Goal: Task Accomplishment & Management: Complete application form

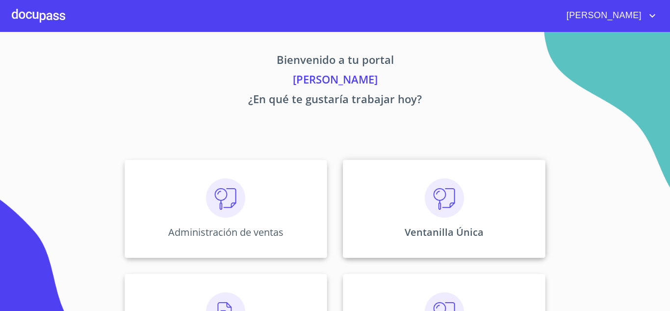
click at [372, 169] on div "Ventanilla Única" at bounding box center [444, 208] width 203 height 98
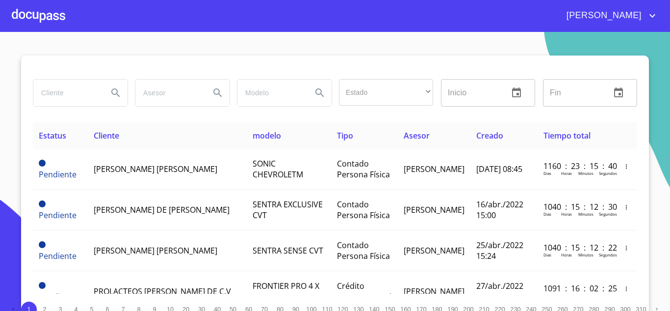
click at [57, 100] on input "search" at bounding box center [66, 93] width 67 height 27
type input "f"
type input "frunatural"
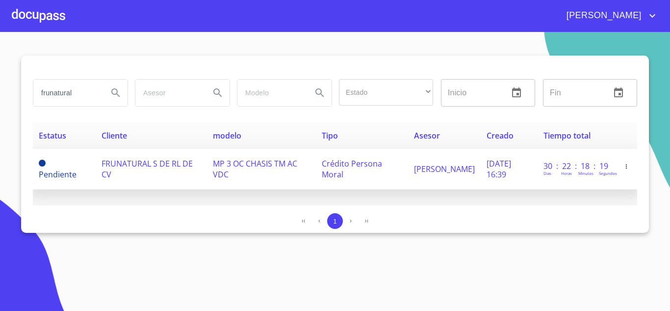
click at [129, 172] on td "FRUNATURAL S DE RL DE CV" at bounding box center [151, 169] width 111 height 41
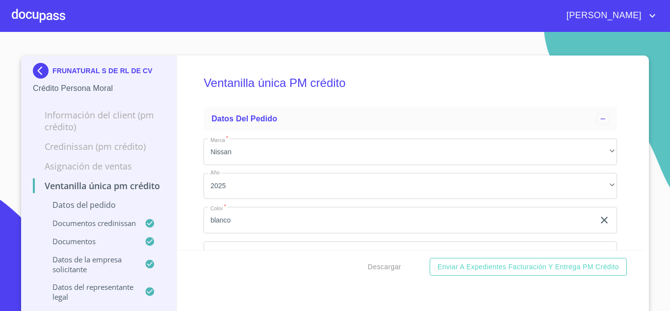
click at [187, 147] on div "Ventanilla única PM crédito Datos del pedido Marca   * Nissan ​ Año 2025 ​ Colo…" at bounding box center [411, 152] width 468 height 194
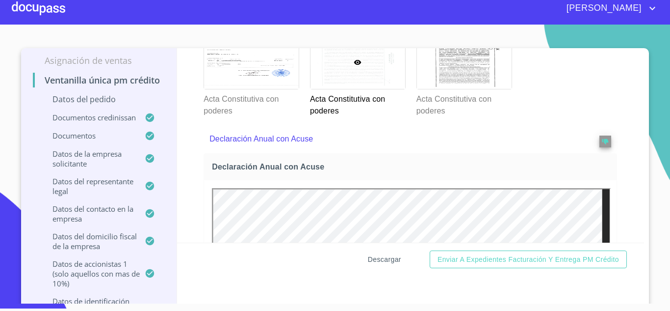
scroll to position [9, 0]
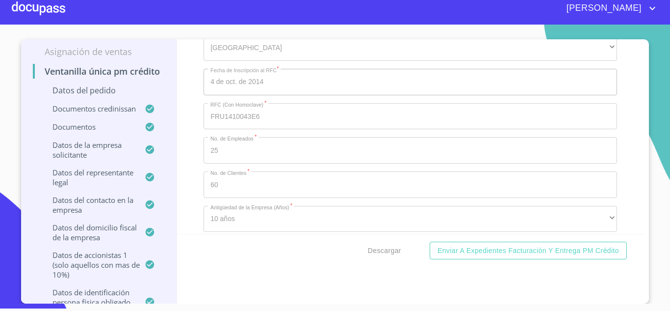
scroll to position [6320, 0]
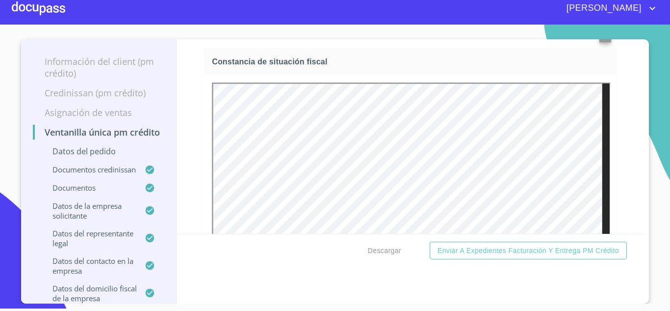
scroll to position [0, 0]
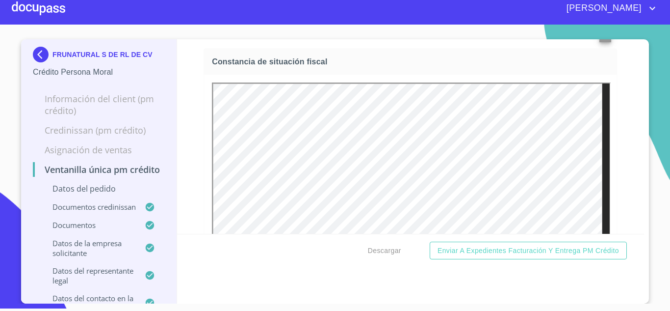
click at [33, 59] on img at bounding box center [43, 55] width 20 height 16
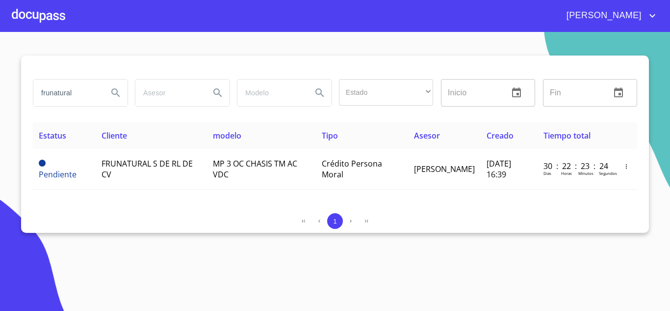
click at [85, 90] on input "frunatural" at bounding box center [66, 93] width 67 height 27
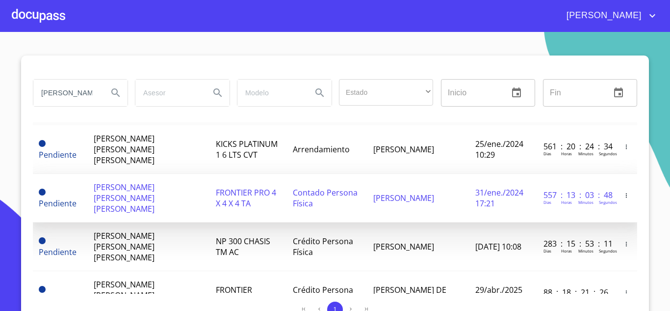
scroll to position [34, 0]
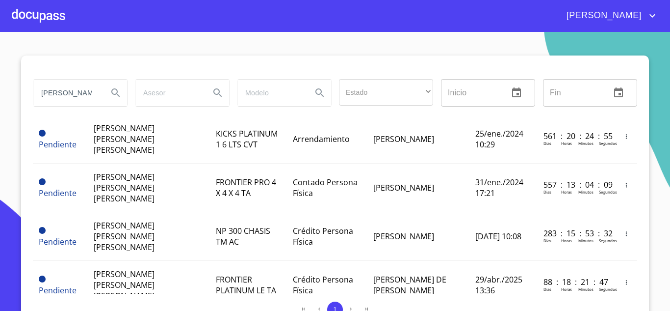
click at [82, 94] on input "[PERSON_NAME] [PERSON_NAME] GO" at bounding box center [66, 93] width 67 height 27
click at [74, 91] on input "[PERSON_NAME] [PERSON_NAME] GO" at bounding box center [66, 93] width 67 height 27
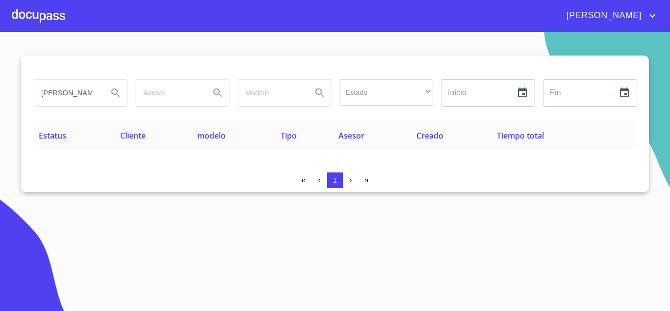
scroll to position [0, 7]
drag, startPoint x: 90, startPoint y: 97, endPoint x: 118, endPoint y: 93, distance: 28.2
click at [118, 93] on div "[PERSON_NAME]" at bounding box center [80, 93] width 94 height 27
click at [94, 99] on input "[PERSON_NAME]" at bounding box center [66, 93] width 67 height 27
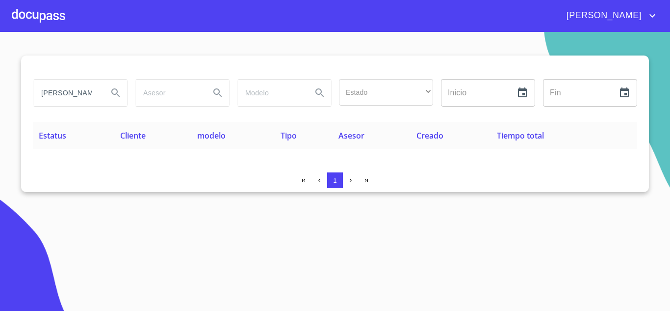
click at [94, 99] on input "[PERSON_NAME]" at bounding box center [66, 93] width 67 height 27
click at [96, 83] on input "GDL SUPPLIERS" at bounding box center [66, 93] width 67 height 27
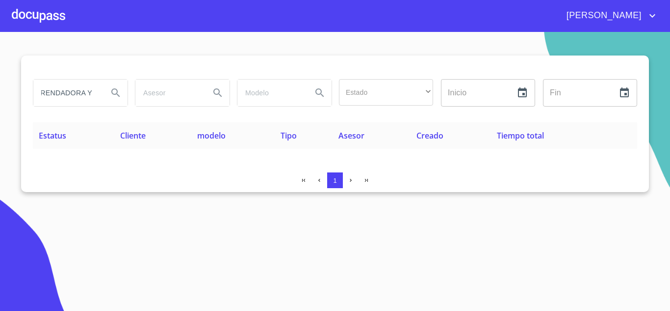
scroll to position [0, 13]
type input "ARRENDADORA Y"
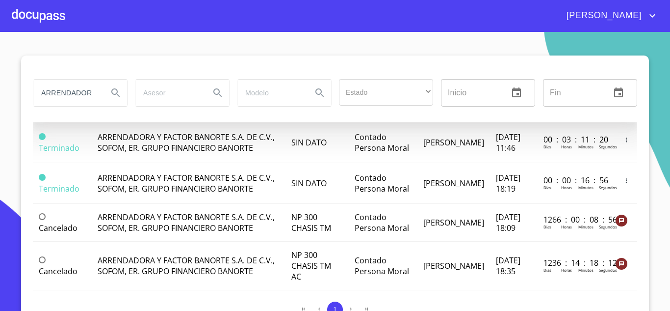
scroll to position [0, 0]
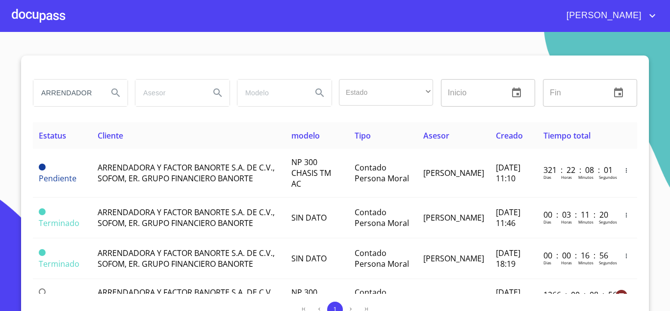
click at [99, 97] on div "ARRENDADORA Y" at bounding box center [80, 93] width 94 height 27
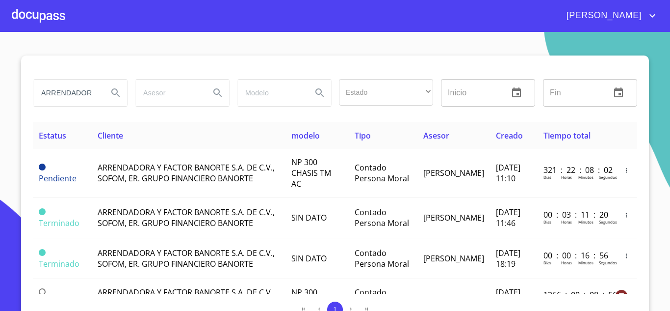
scroll to position [0, 0]
click at [99, 97] on div "ARRENDADORA Y" at bounding box center [80, 93] width 94 height 27
click at [79, 88] on input "ARRENDADORA Y" at bounding box center [66, 93] width 67 height 27
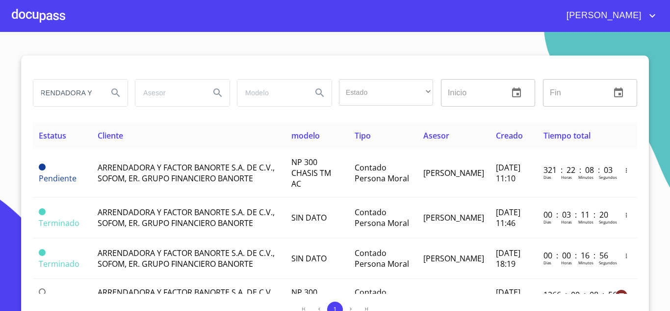
click at [79, 88] on input "ARRENDADORA Y" at bounding box center [66, 93] width 67 height 27
type input "LUBRICANTES DE CALIDAD"
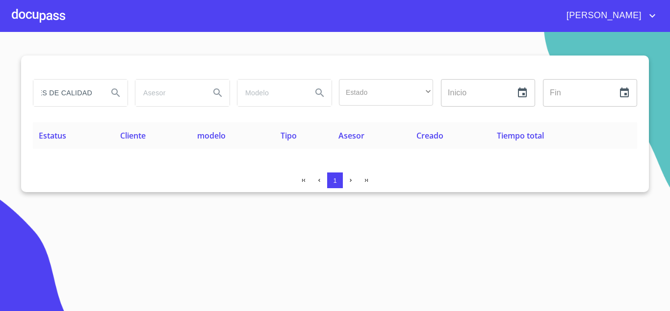
drag, startPoint x: 75, startPoint y: 91, endPoint x: 174, endPoint y: 101, distance: 100.1
click at [174, 101] on div "LUBRICANTES DE CALIDAD Estado ​ ​ Inicio ​ Fin ​" at bounding box center [335, 92] width 612 height 35
click at [73, 103] on input "LUBRICANTES DE CALIDAD" at bounding box center [66, 93] width 67 height 27
click at [91, 91] on input "LUBRICANTES DE CALIDAD" at bounding box center [66, 93] width 67 height 27
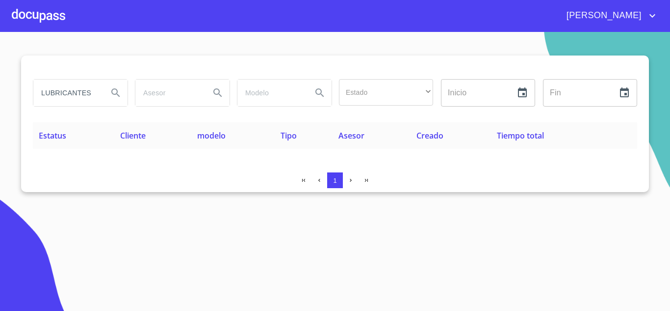
click at [91, 91] on input "LUBRICANTES DE CALIDAD" at bounding box center [66, 93] width 67 height 27
click at [78, 94] on input "MERCADER" at bounding box center [66, 93] width 67 height 27
type input "VECARANT"
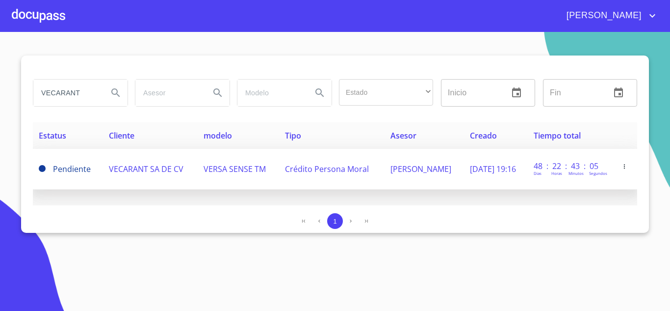
click at [184, 170] on td "VECARANT SA DE CV" at bounding box center [150, 169] width 95 height 41
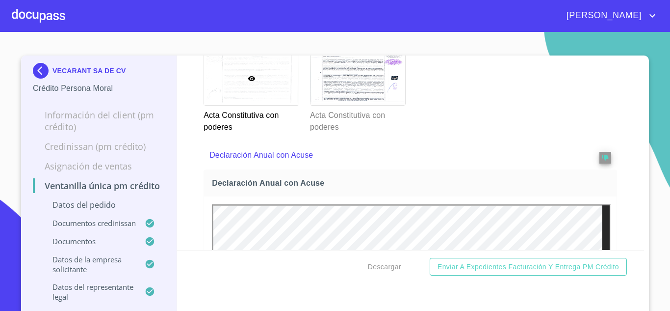
scroll to position [3337, 0]
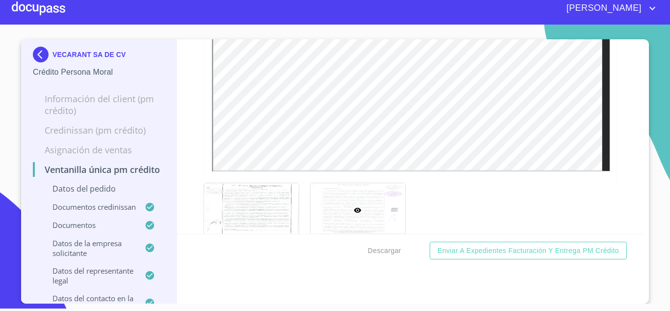
scroll to position [3334, 0]
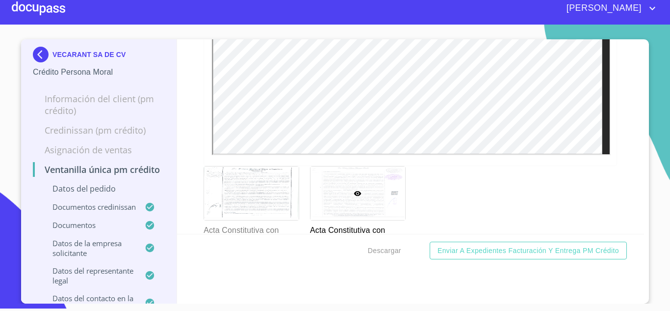
click at [33, 49] on img at bounding box center [43, 55] width 20 height 16
